Goal: Find specific page/section: Find specific page/section

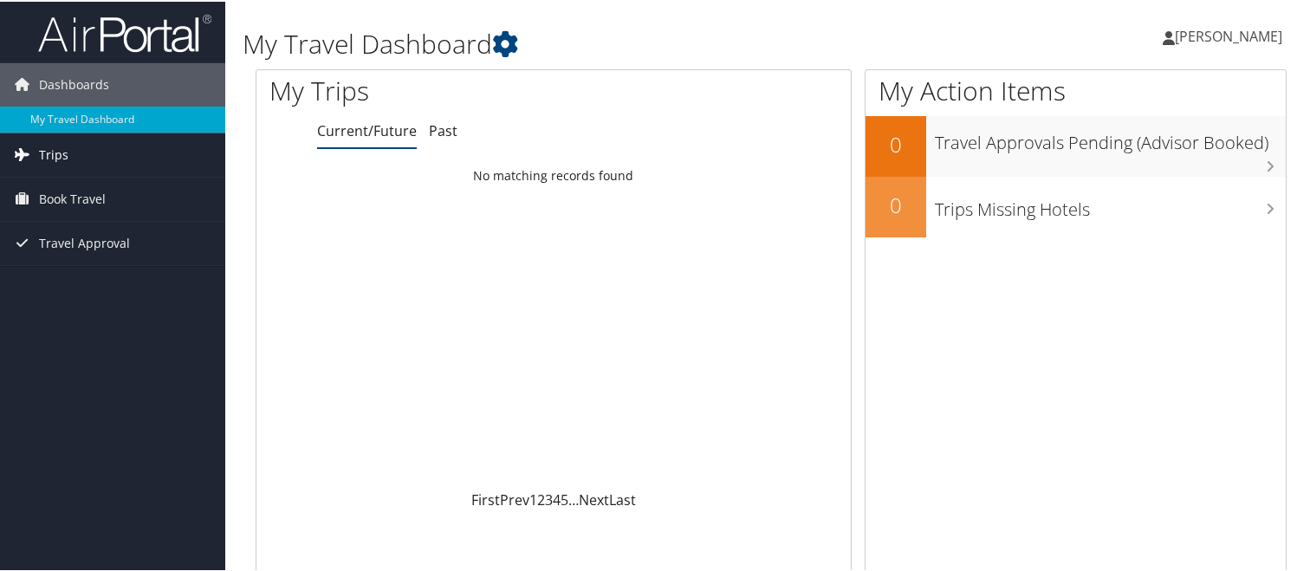
click at [85, 147] on link "Trips" at bounding box center [112, 153] width 225 height 43
click at [106, 235] on span "Travel Approval" at bounding box center [84, 241] width 91 height 43
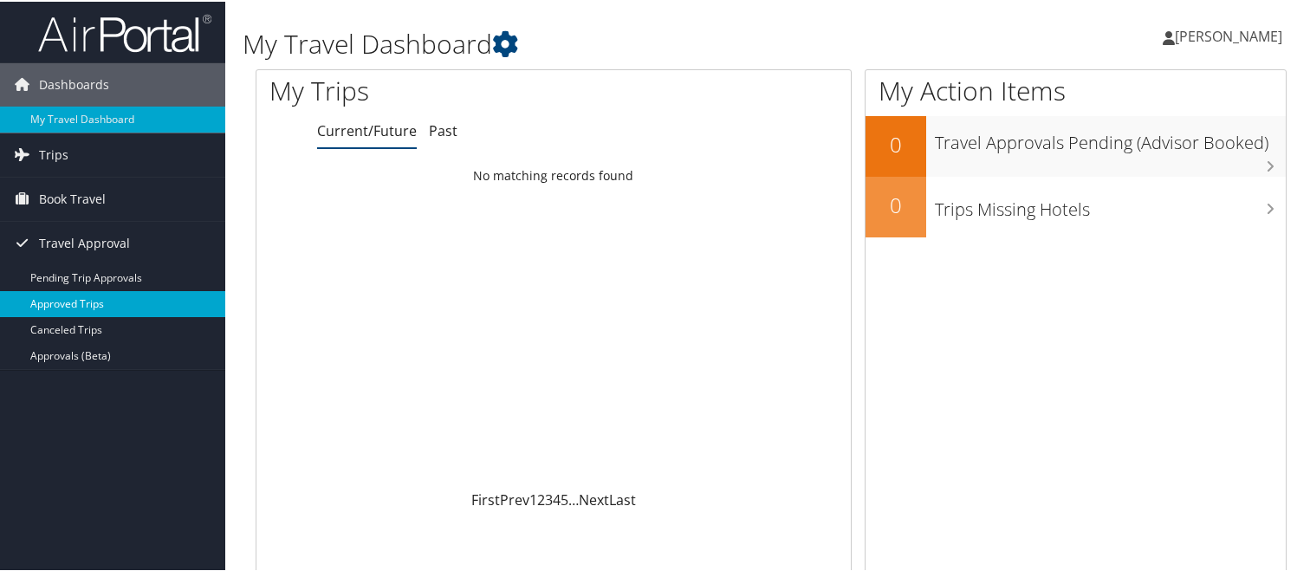
click at [70, 302] on link "Approved Trips" at bounding box center [112, 302] width 225 height 26
